Goal: Check status: Check status

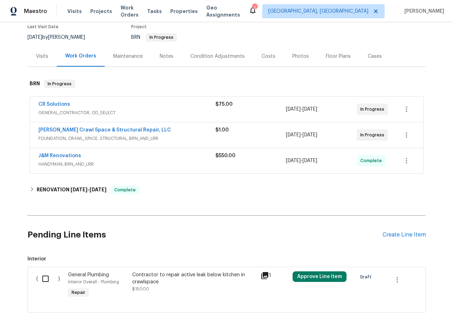
scroll to position [61, 0]
click at [54, 103] on link "CR Solutions" at bounding box center [54, 104] width 32 height 5
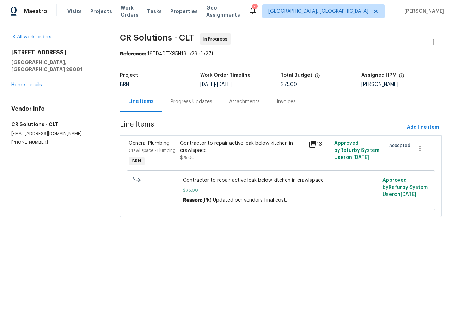
click at [177, 103] on div "Progress Updates" at bounding box center [192, 101] width 42 height 7
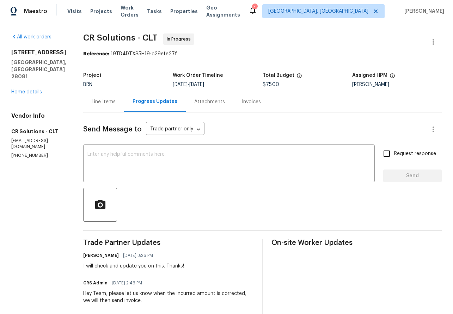
click at [92, 103] on div "Line Items" at bounding box center [104, 101] width 24 height 7
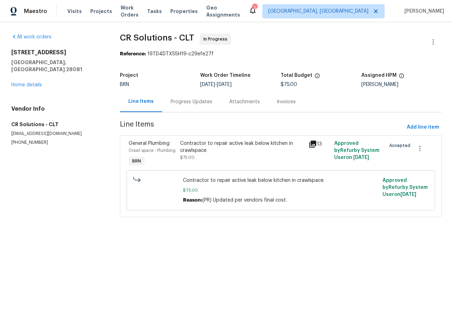
click at [24, 74] on div "[STREET_ADDRESS][PERSON_NAME] Home details" at bounding box center [57, 68] width 92 height 39
click at [27, 82] on link "Home details" at bounding box center [26, 84] width 31 height 5
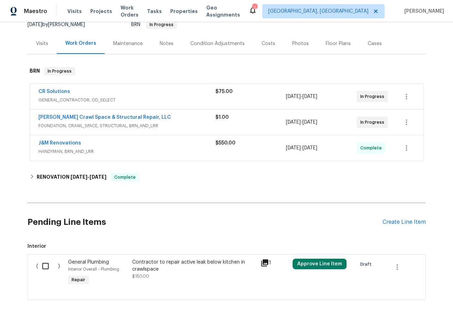
scroll to position [73, 0]
click at [54, 142] on link "J&M Renovations" at bounding box center [59, 143] width 43 height 5
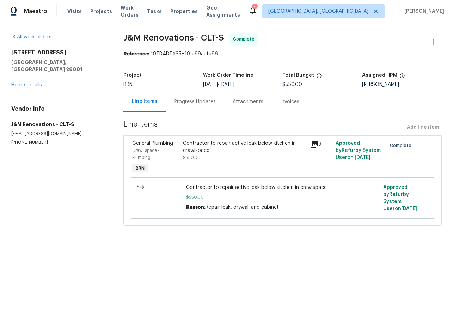
click at [196, 102] on div "Progress Updates" at bounding box center [195, 101] width 42 height 7
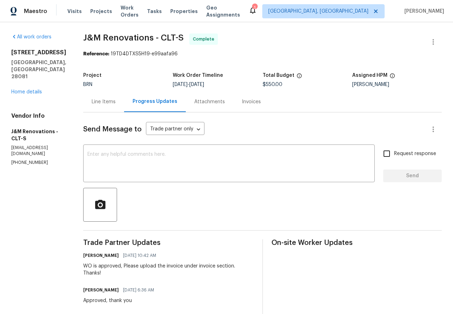
click at [245, 103] on div "Invoices" at bounding box center [251, 101] width 19 height 7
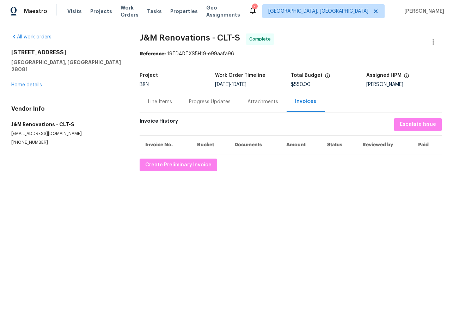
click at [197, 108] on div "Progress Updates" at bounding box center [210, 101] width 59 height 21
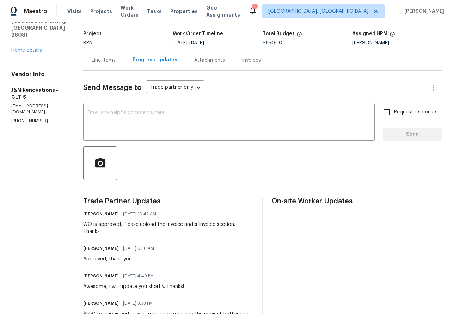
scroll to position [18, 0]
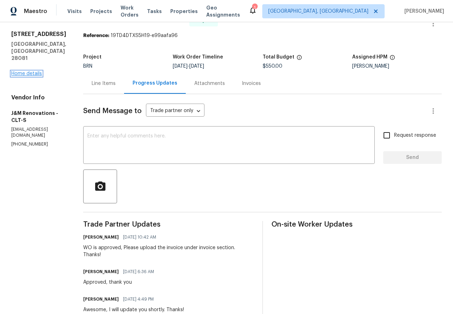
click at [30, 71] on link "Home details" at bounding box center [26, 73] width 31 height 5
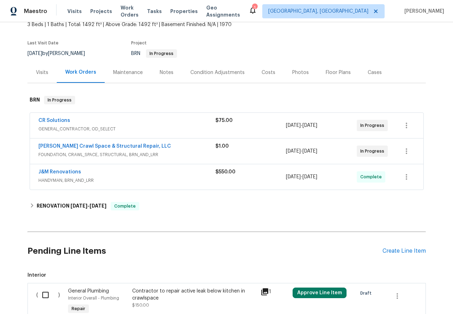
scroll to position [48, 0]
